Goal: Task Accomplishment & Management: Manage account settings

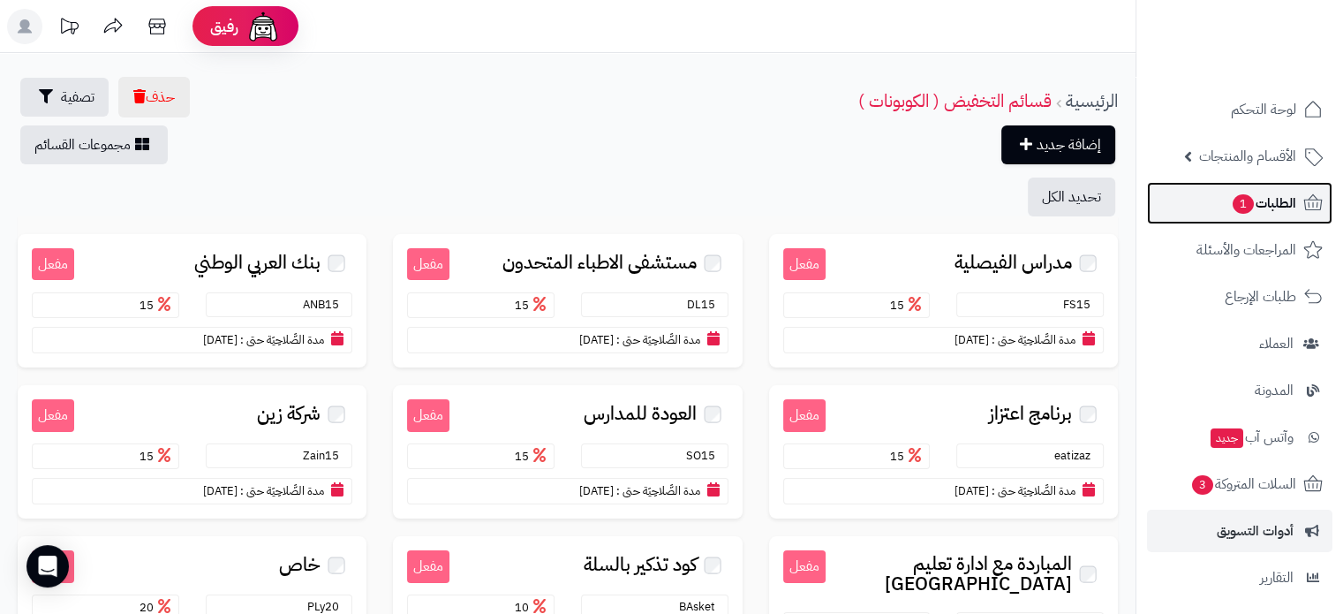
click at [1275, 211] on span "الطلبات 1" at bounding box center [1263, 203] width 65 height 25
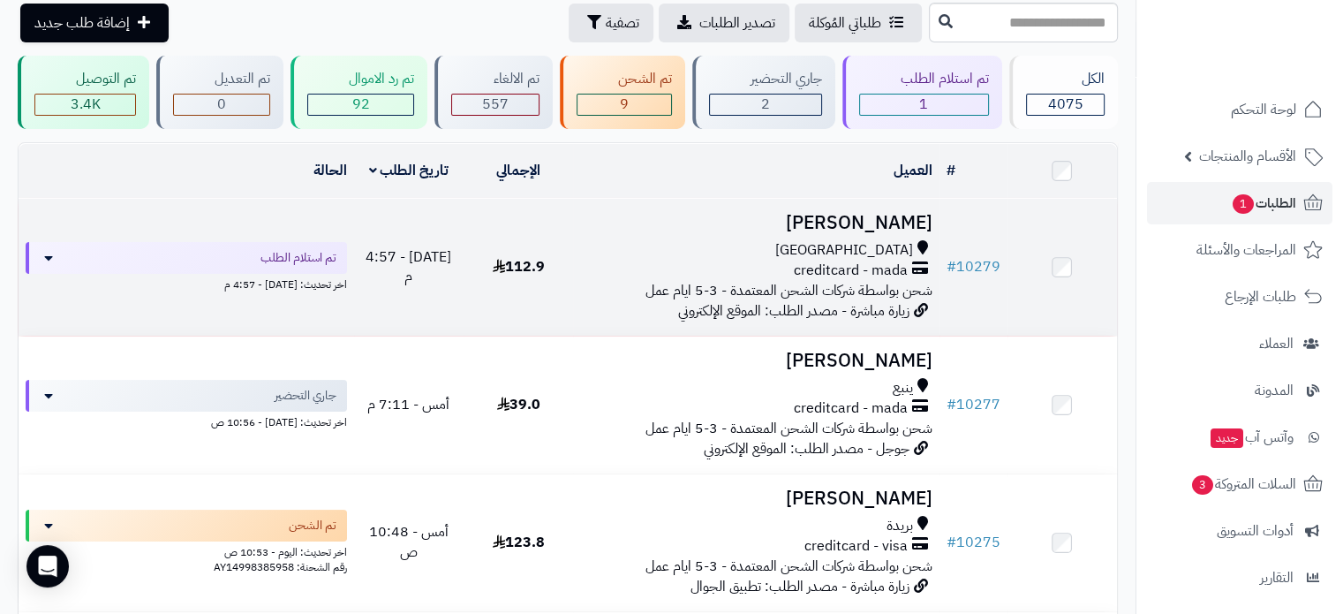
scroll to position [177, 0]
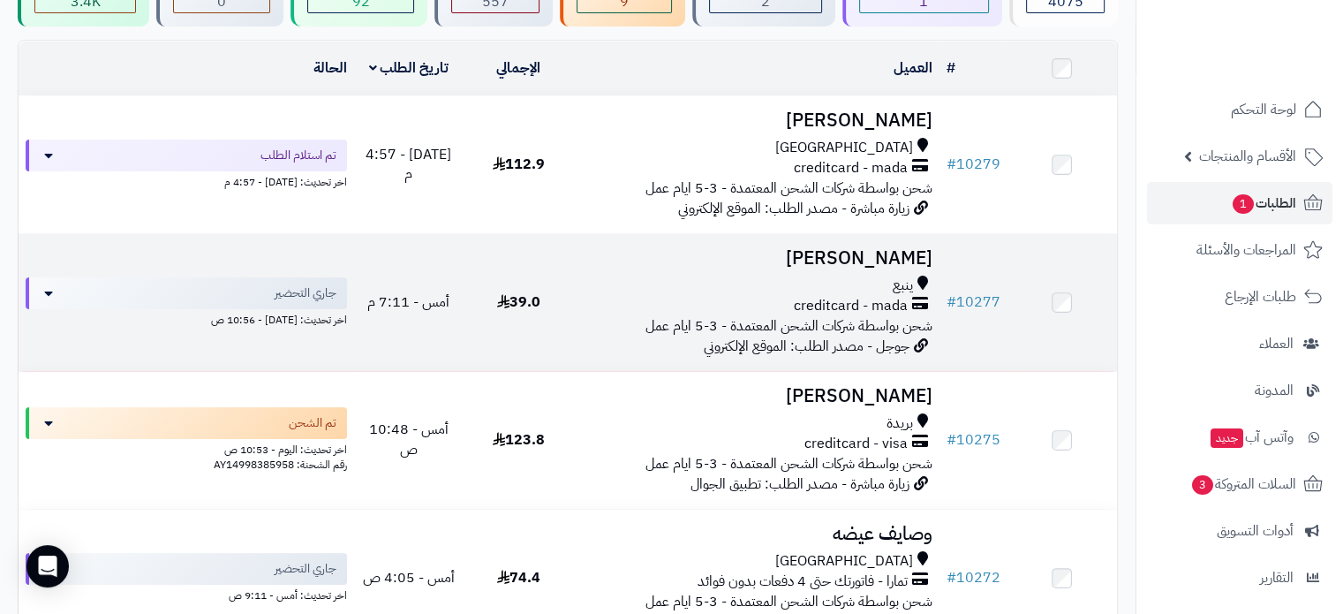
click at [863, 263] on h3 "وفاء مدخلي" at bounding box center [755, 258] width 351 height 20
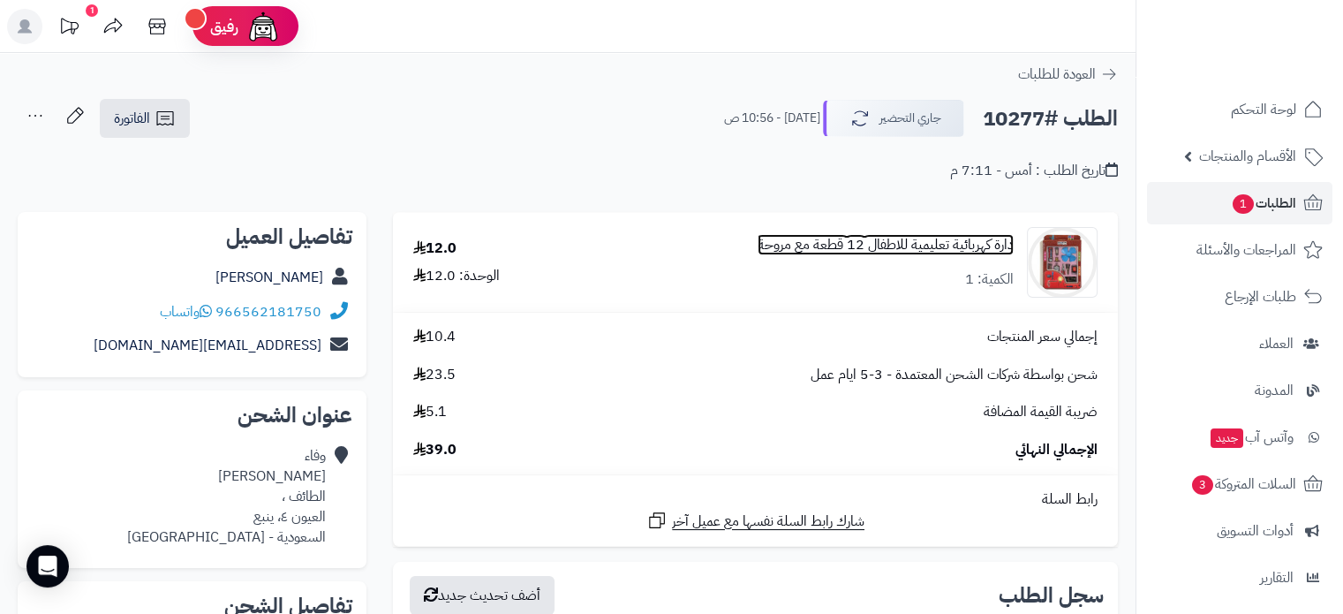
click at [891, 252] on link "دارة كهربائية تعليمية للاطفال 12 قطعة مع مروحة" at bounding box center [885, 245] width 256 height 20
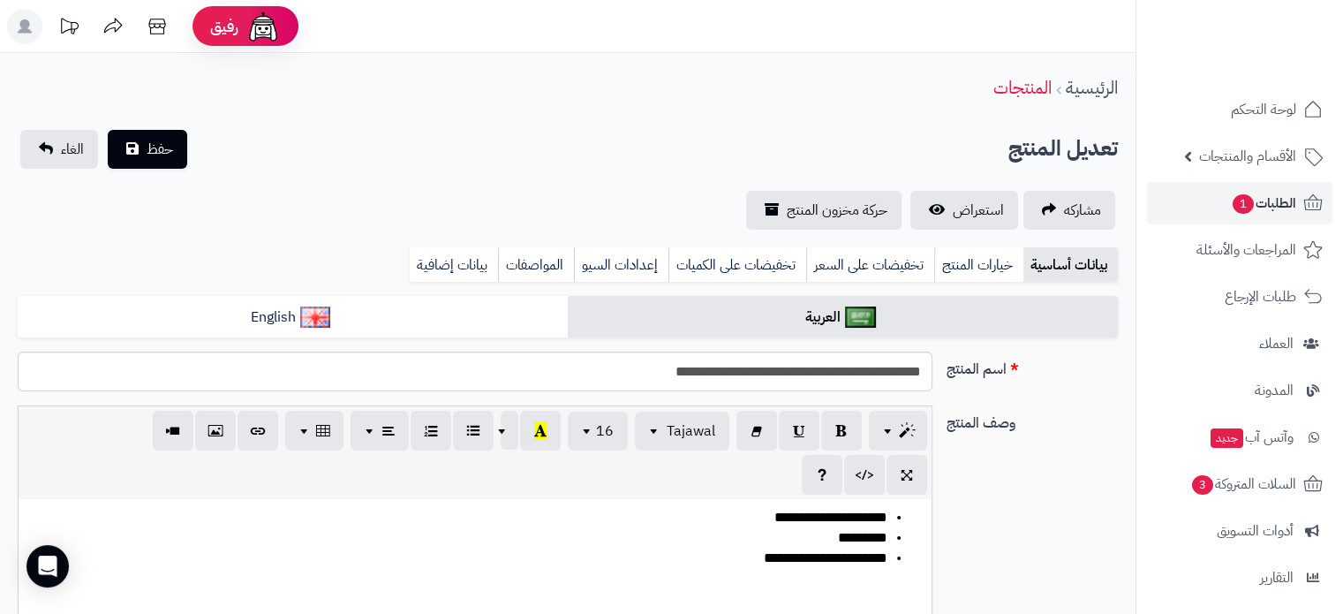
scroll to position [3743, 0]
click at [459, 252] on link "بيانات إضافية" at bounding box center [454, 264] width 88 height 35
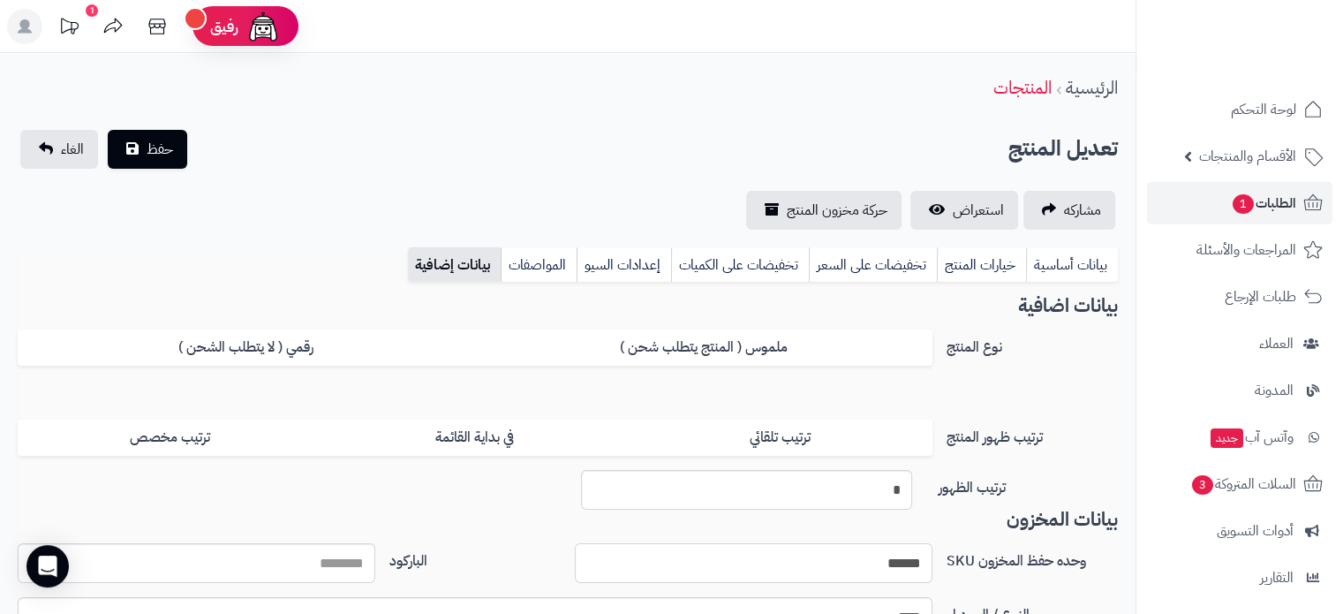
click at [892, 554] on input "******" at bounding box center [754, 563] width 358 height 40
